Goal: Transaction & Acquisition: Purchase product/service

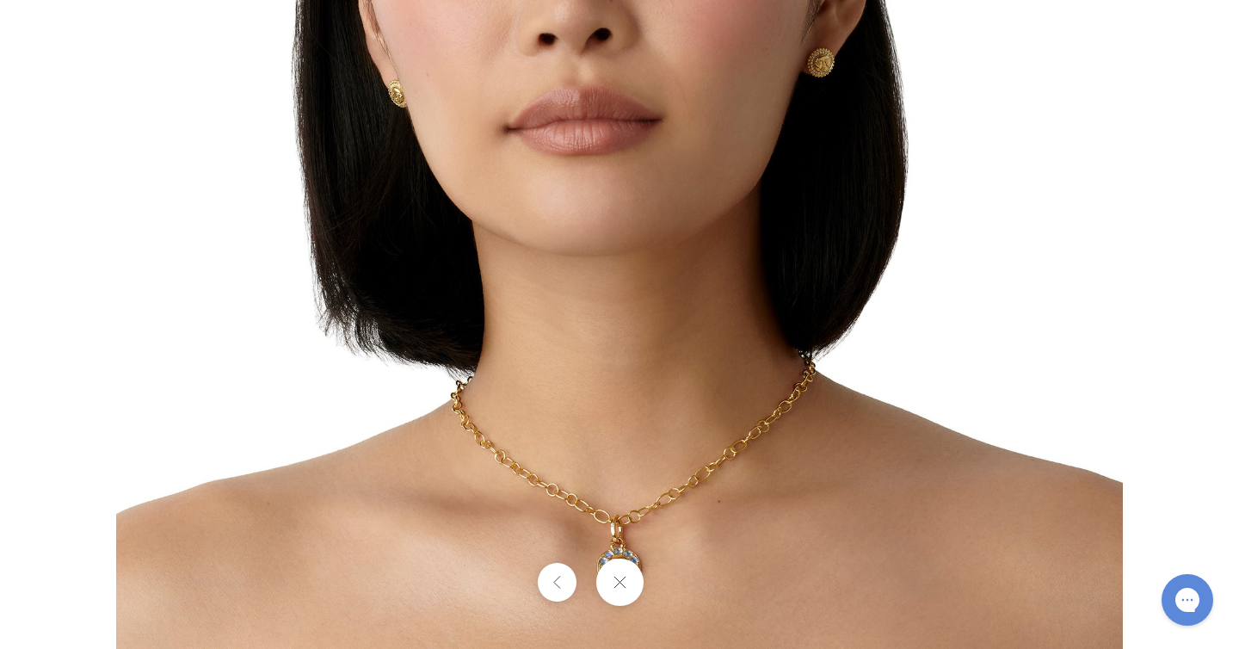
click at [620, 584] on button at bounding box center [619, 582] width 47 height 47
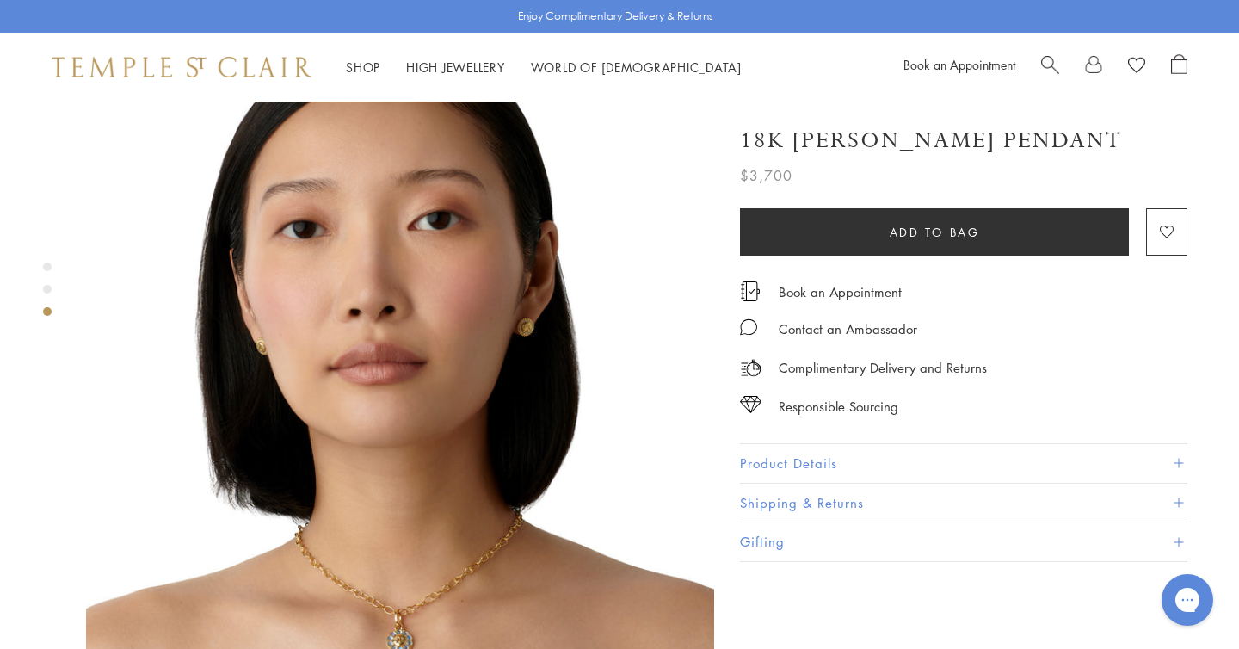
click at [344, 411] on img at bounding box center [400, 379] width 628 height 628
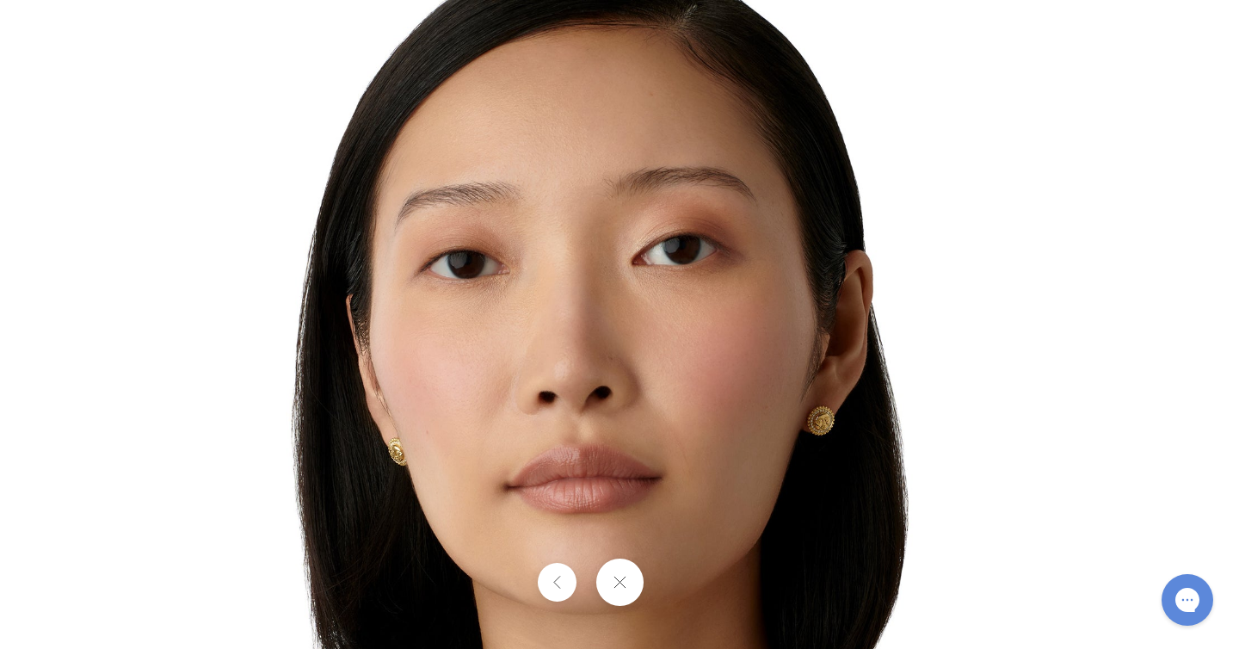
click at [627, 571] on button at bounding box center [619, 582] width 47 height 47
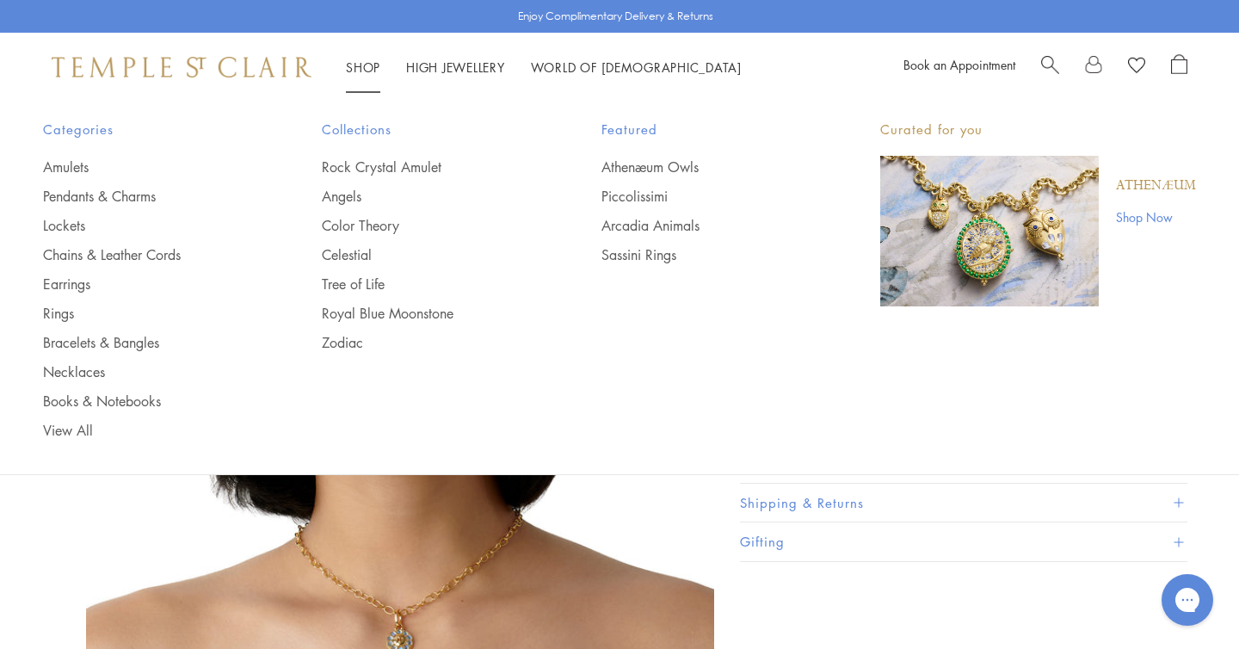
click at [952, 205] on img "Main navigation" at bounding box center [989, 231] width 219 height 151
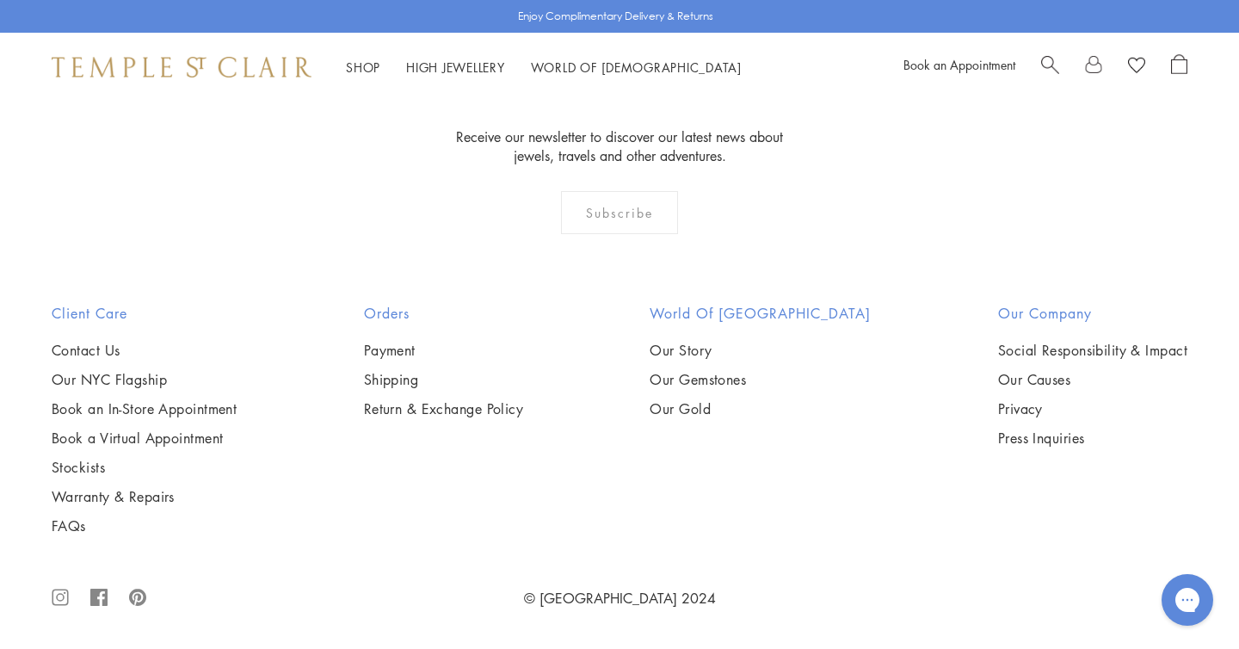
scroll to position [1977, 0]
click at [0, 0] on img at bounding box center [0, 0] width 0 height 0
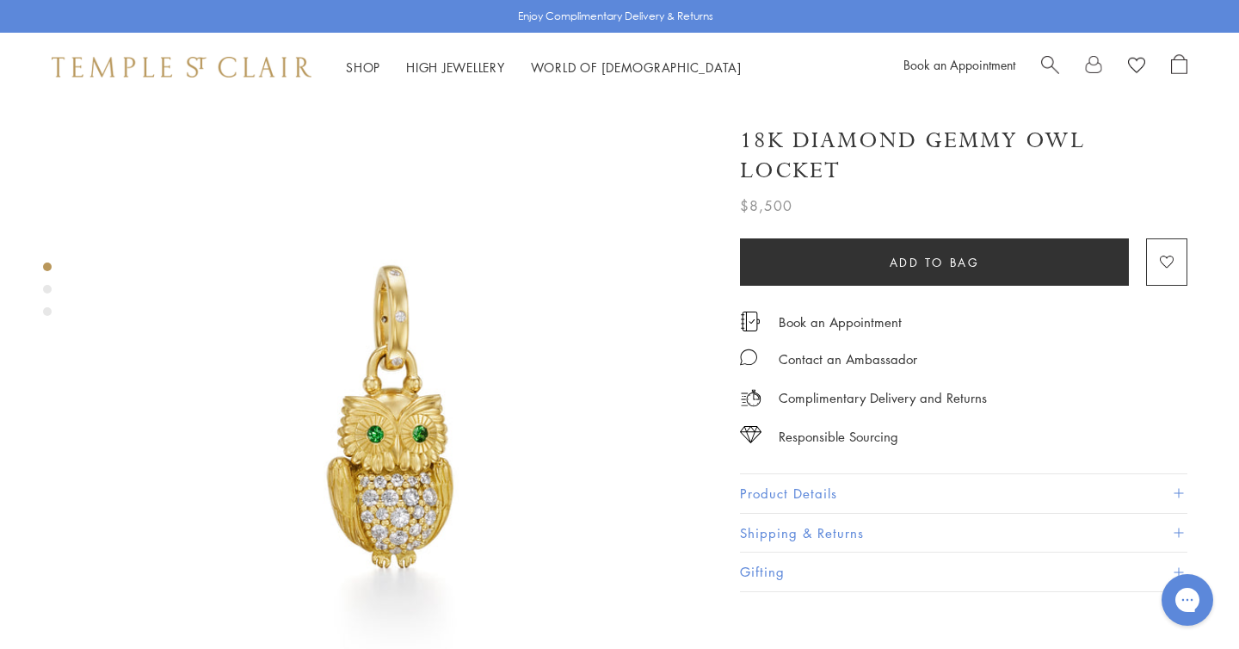
click at [48, 292] on div "Product gallery navigation" at bounding box center [47, 289] width 9 height 9
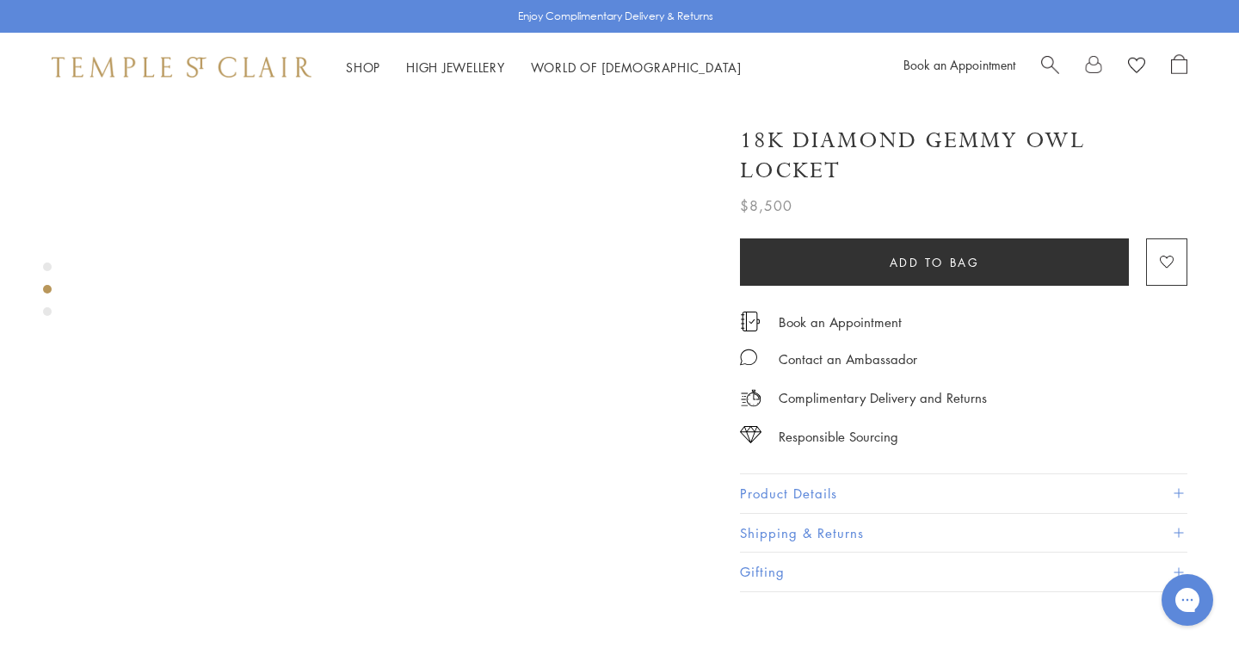
scroll to position [693, 0]
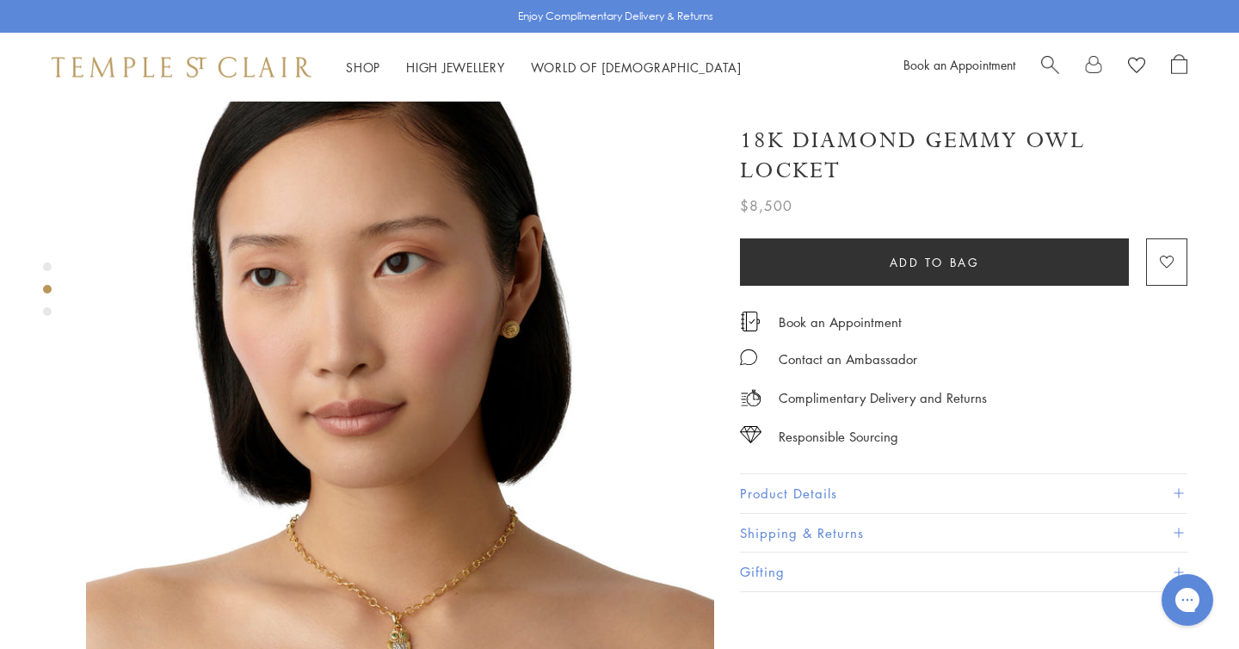
click at [415, 548] on img at bounding box center [400, 377] width 628 height 628
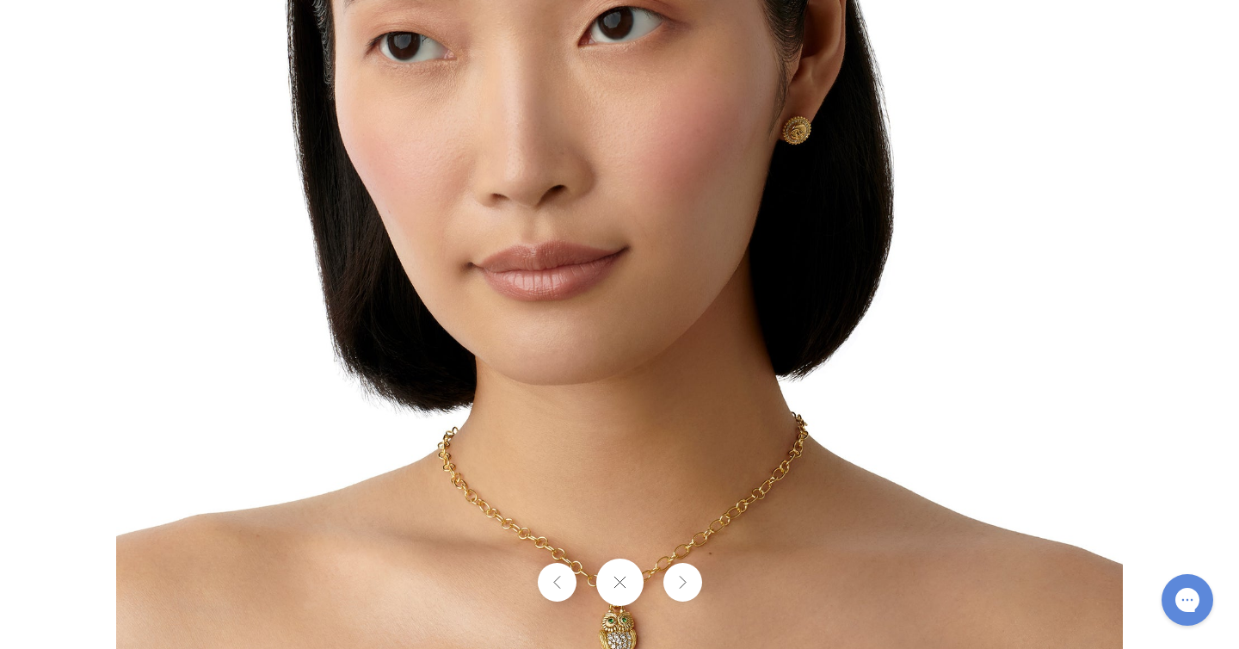
click at [812, 197] on img at bounding box center [619, 206] width 1007 height 1007
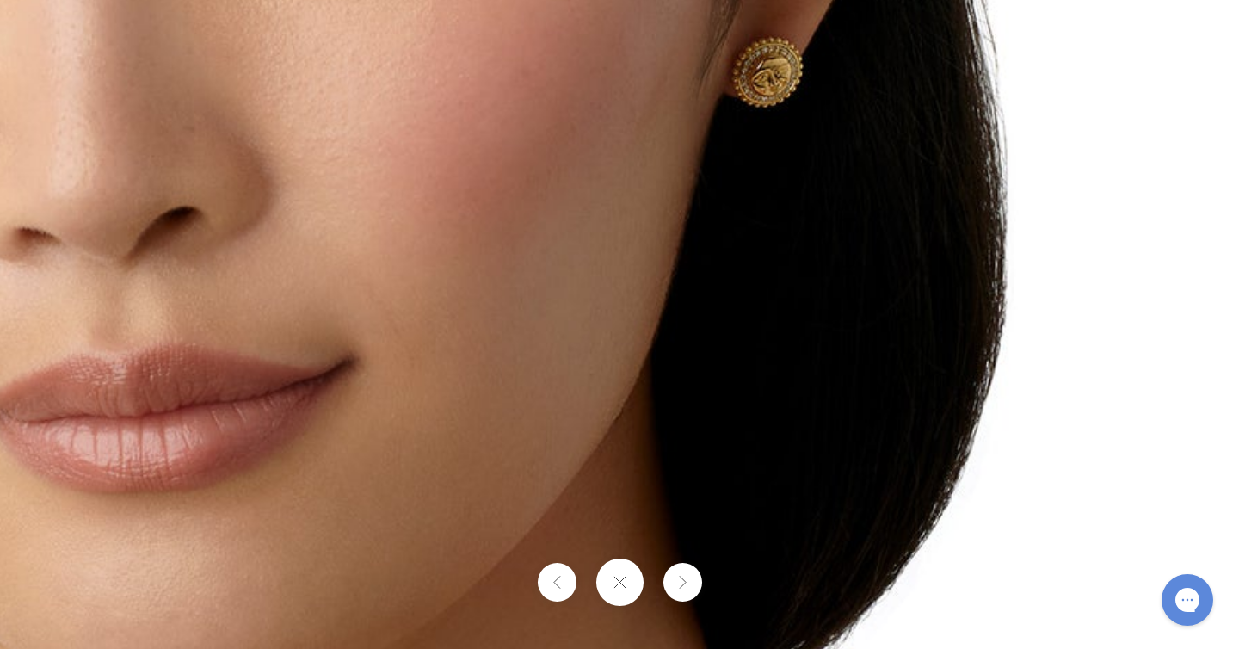
click at [810, 122] on img at bounding box center [331, 260] width 2479 height 2479
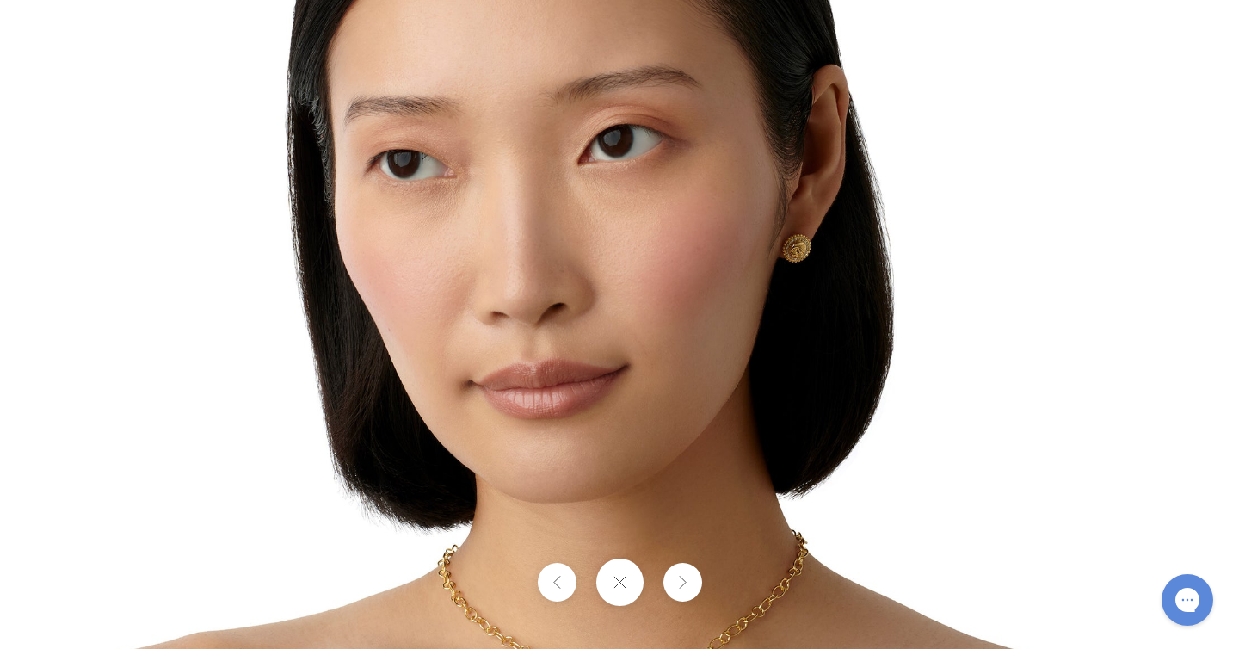
click at [810, 122] on img at bounding box center [619, 324] width 1007 height 1007
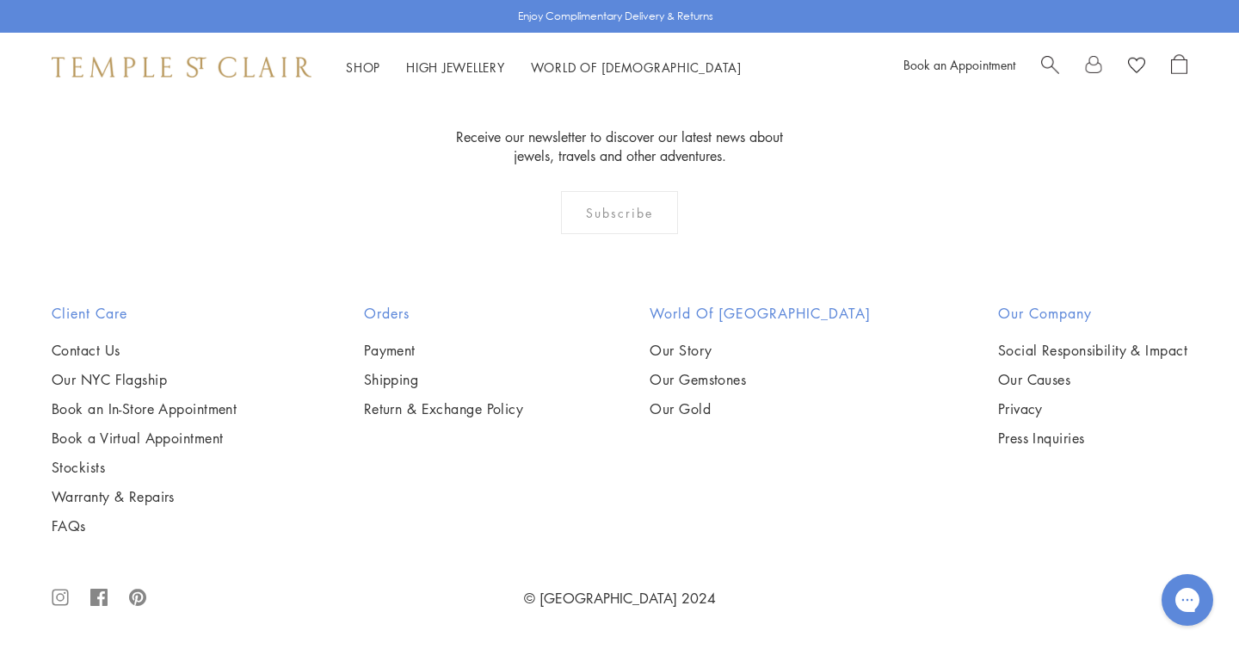
scroll to position [1987, 0]
click at [0, 0] on img at bounding box center [0, 0] width 0 height 0
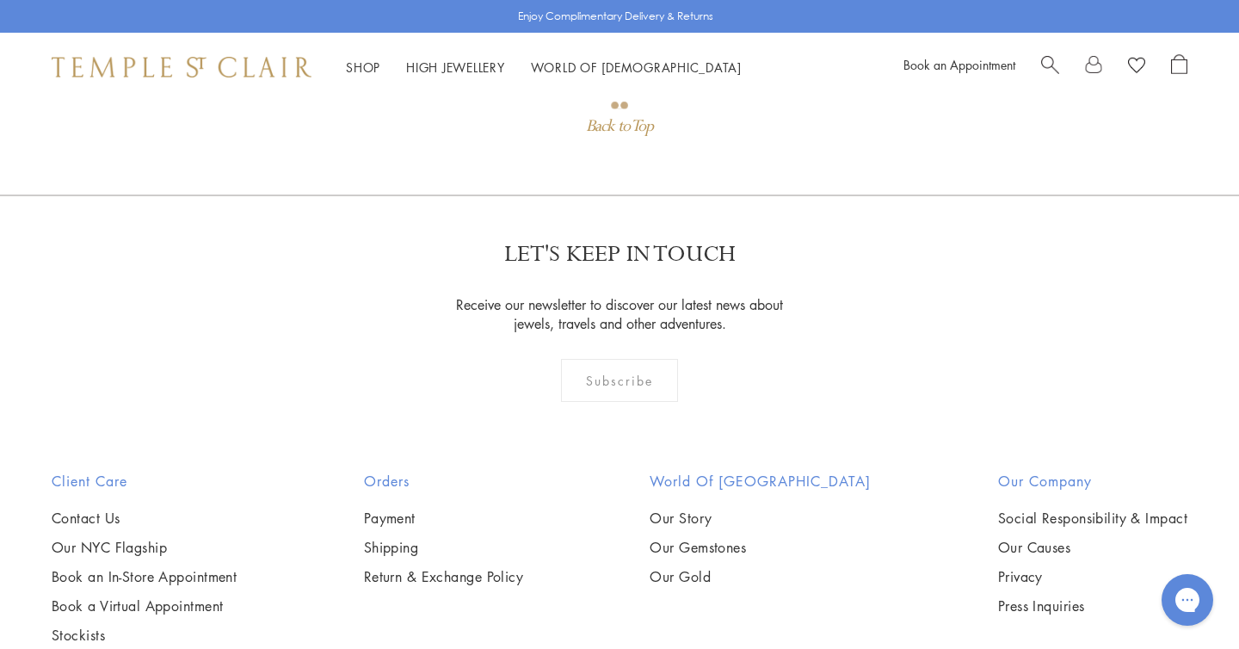
scroll to position [3081, 0]
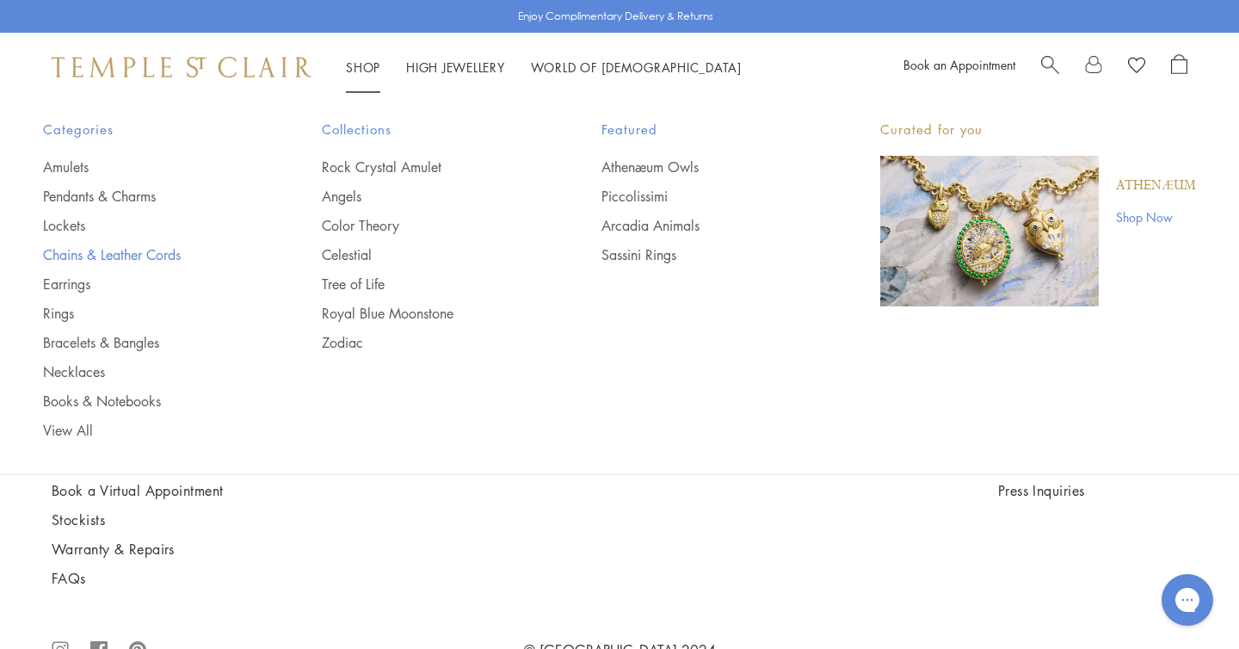
click at [58, 256] on link "Chains & Leather Cords" at bounding box center [148, 254] width 210 height 19
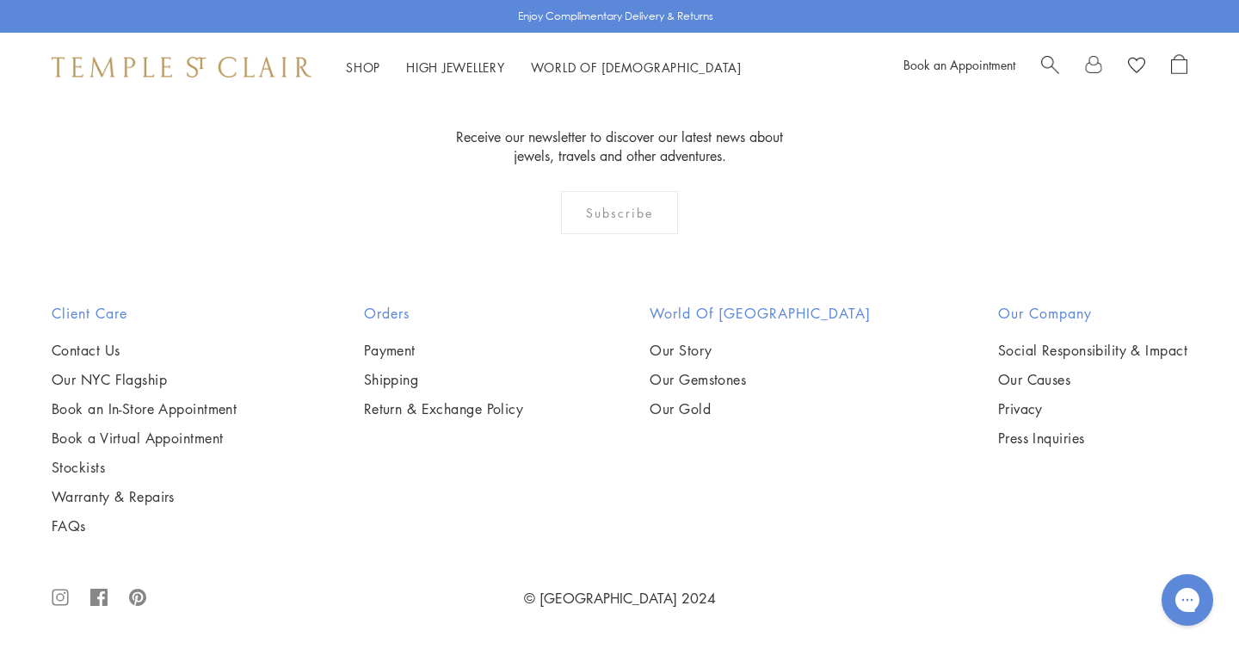
scroll to position [2299, 0]
click at [0, 0] on img at bounding box center [0, 0] width 0 height 0
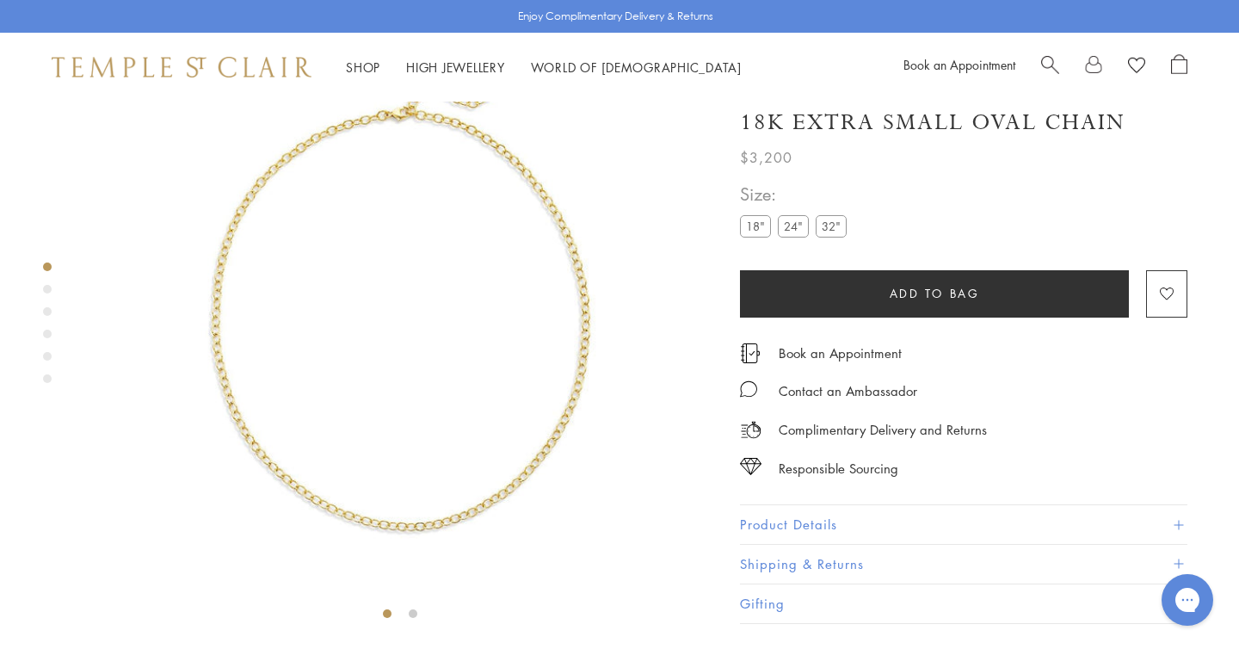
click at [44, 291] on div "Product gallery navigation" at bounding box center [47, 289] width 9 height 9
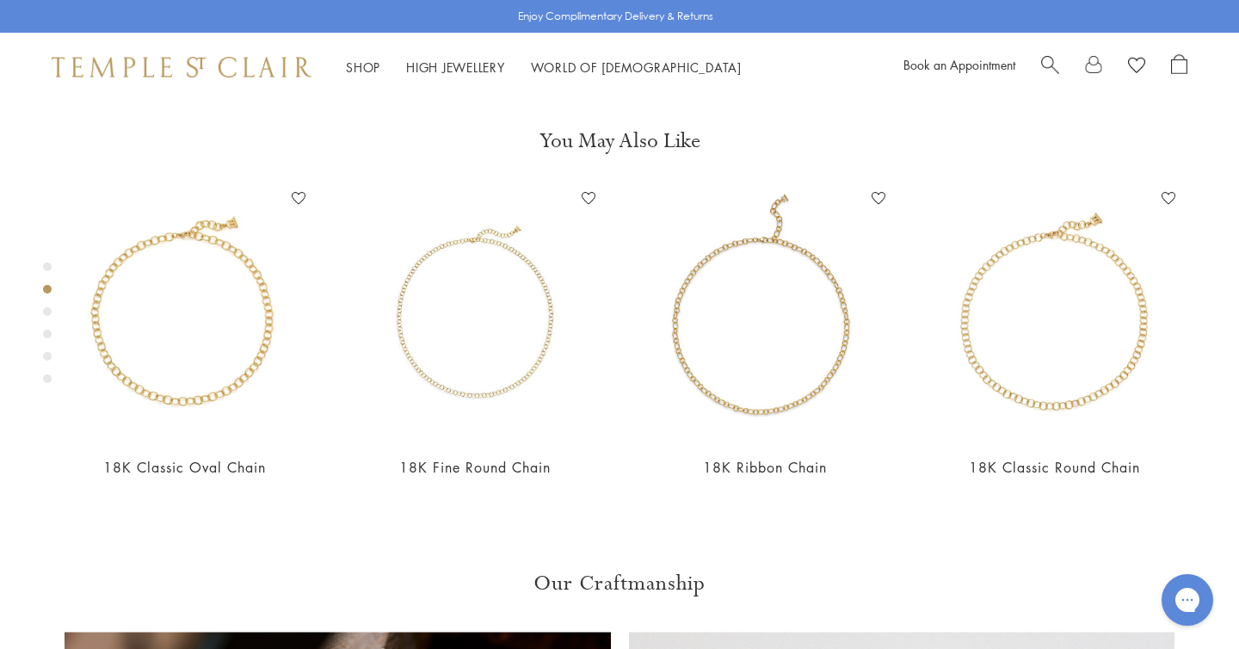
scroll to position [661, 0]
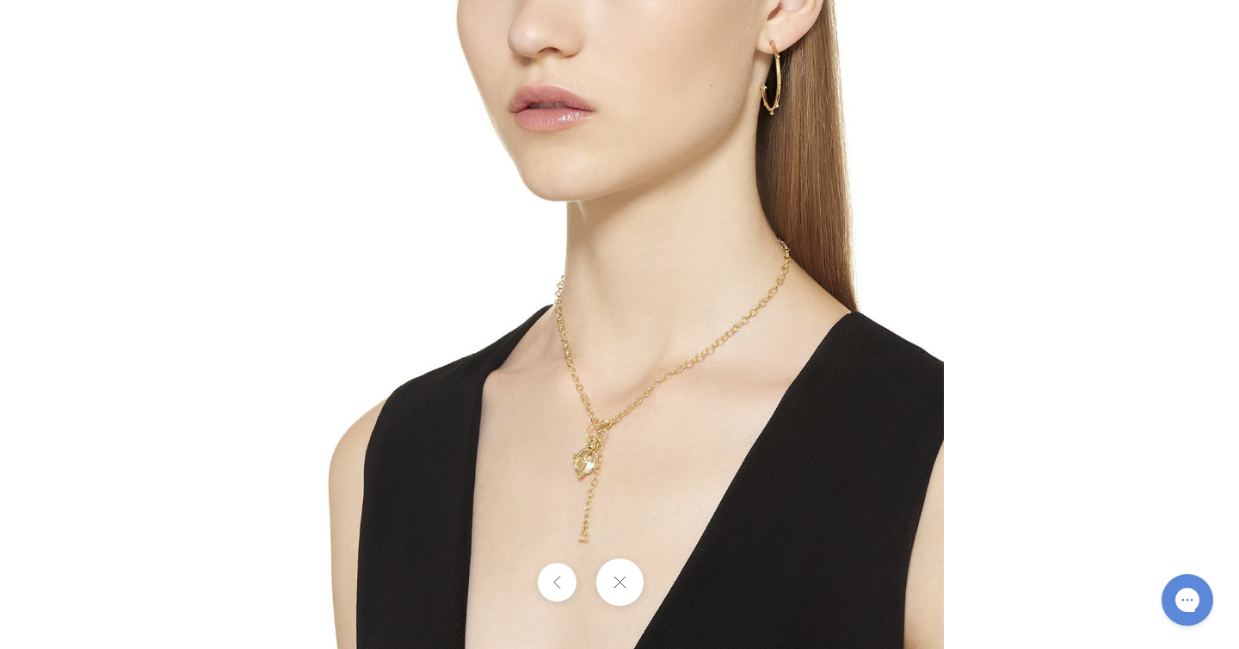
click at [552, 425] on img at bounding box center [619, 324] width 649 height 649
